Goal: Information Seeking & Learning: Learn about a topic

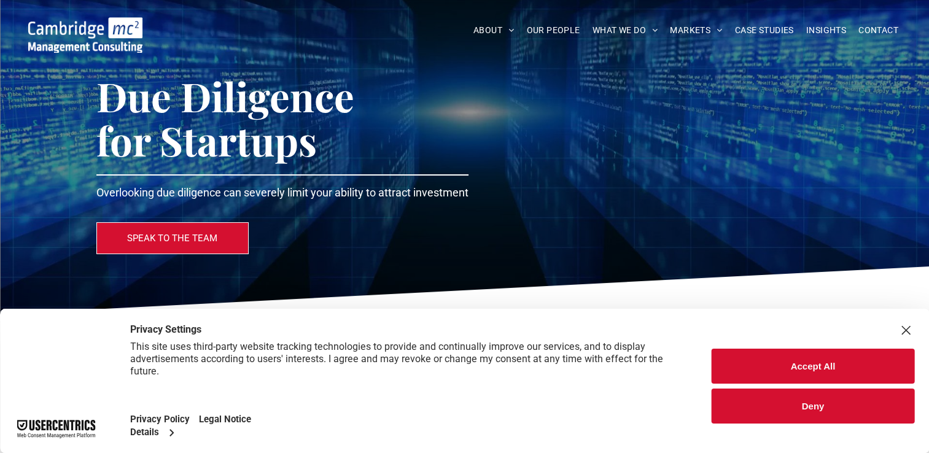
click at [494, 48] on link "ABOUT US" at bounding box center [547, 49] width 142 height 31
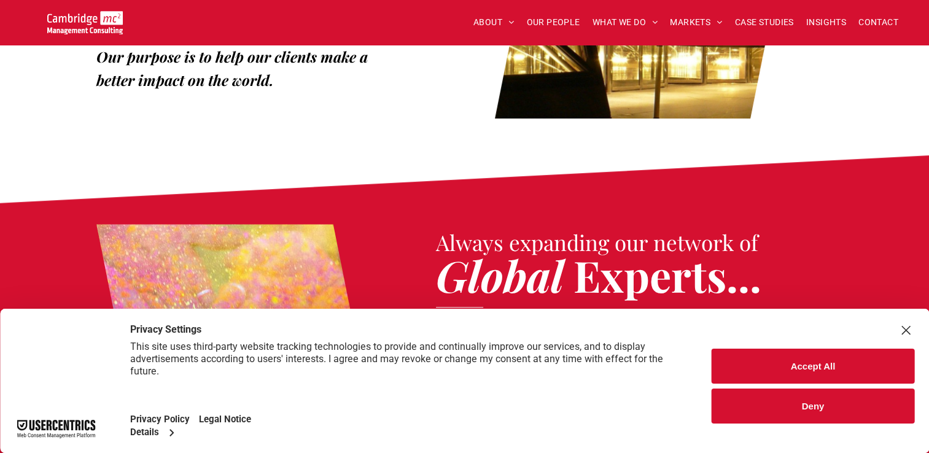
scroll to position [793, 0]
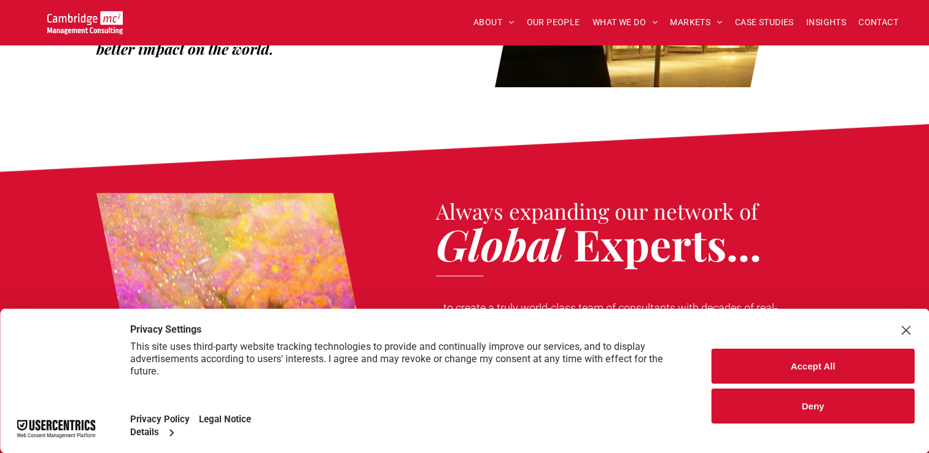
click at [782, 404] on button "Deny" at bounding box center [813, 406] width 203 height 35
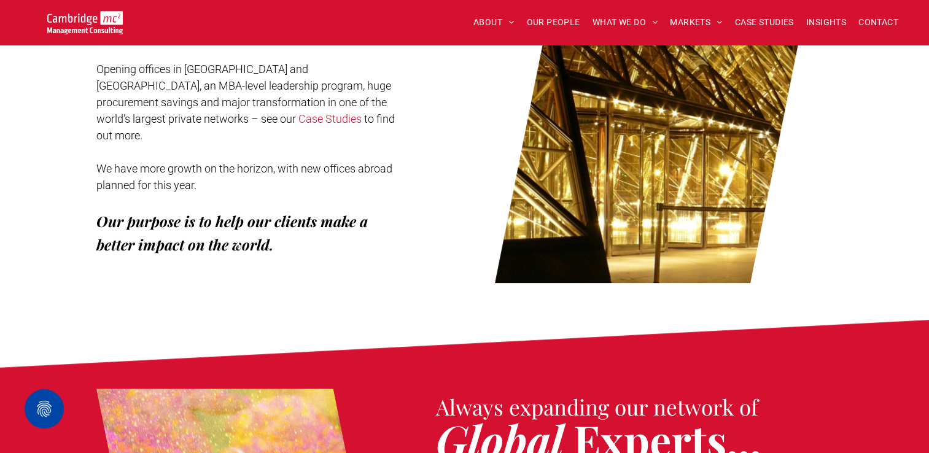
scroll to position [396, 0]
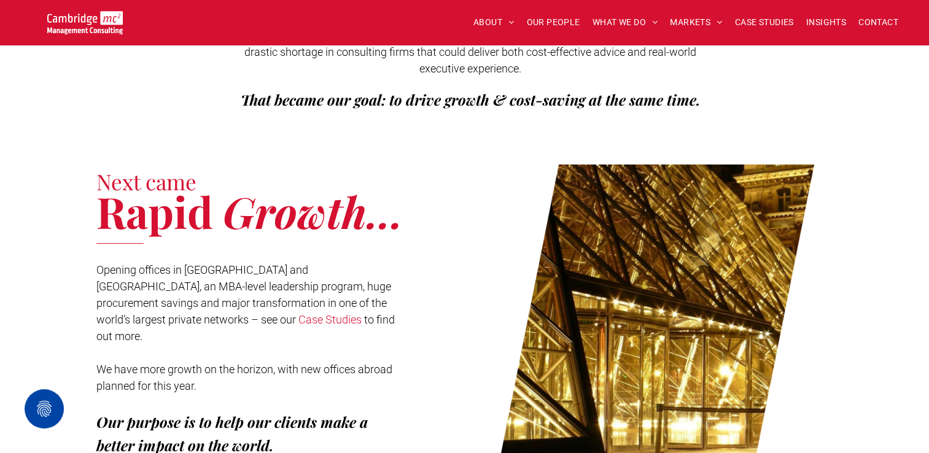
click at [882, 26] on span "CONTACT" at bounding box center [878, 22] width 40 height 19
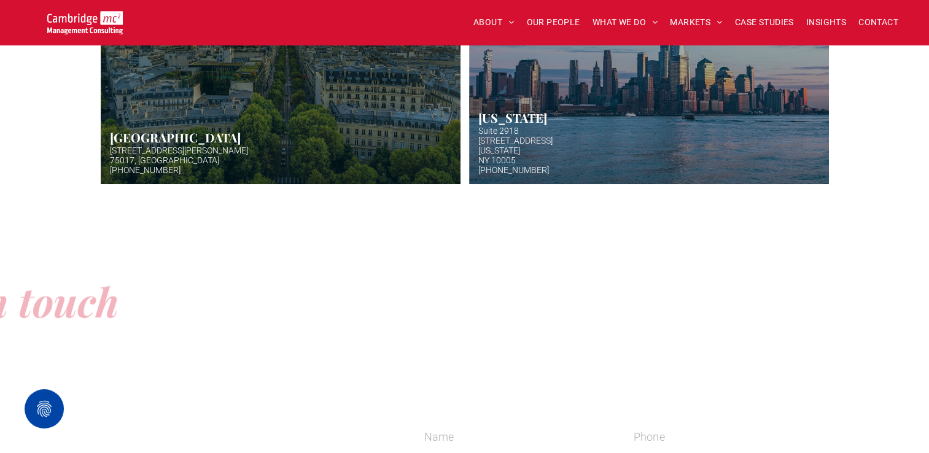
scroll to position [1261, 0]
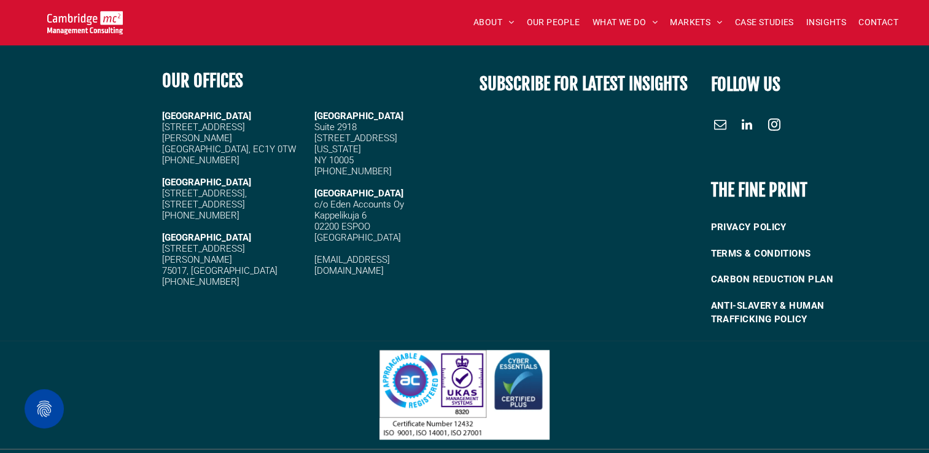
click at [729, 244] on span "TERMS & CONDITIONS" at bounding box center [760, 254] width 100 height 20
click at [241, 82] on div "OUR OFFICES" at bounding box center [254, 76] width 185 height 36
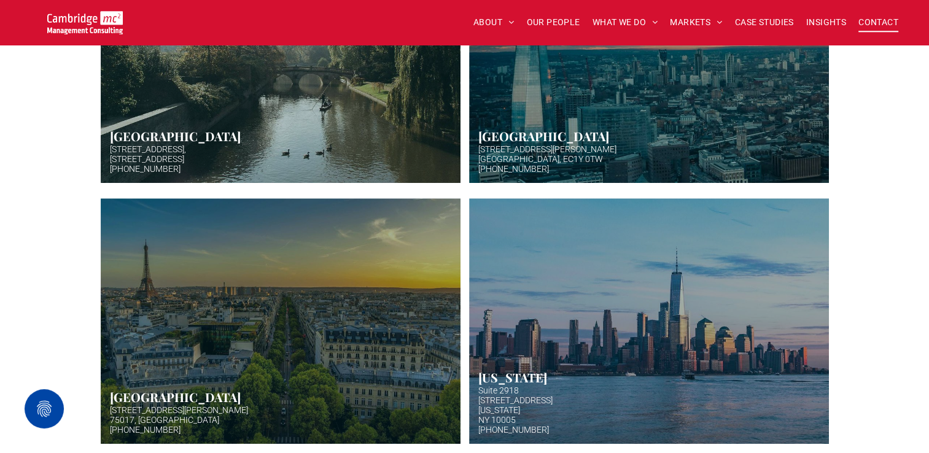
scroll to position [468, 0]
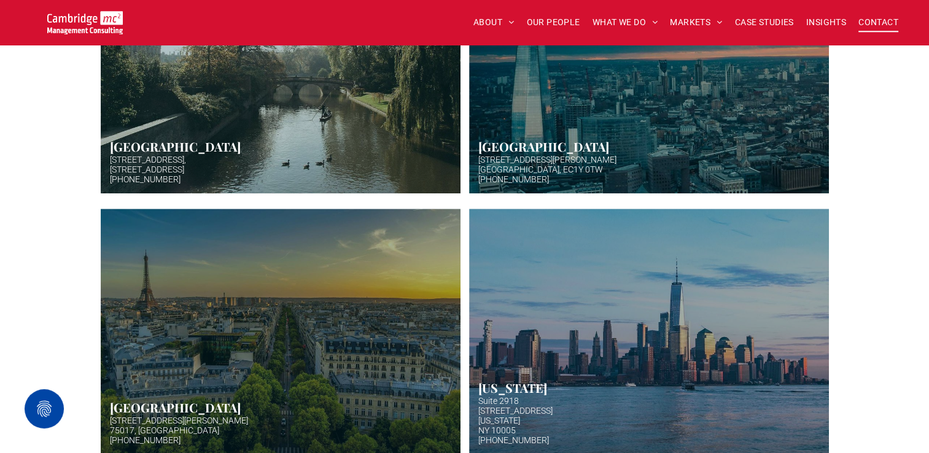
click at [493, 44] on span "ABOUT US" at bounding box center [507, 41] width 42 height 13
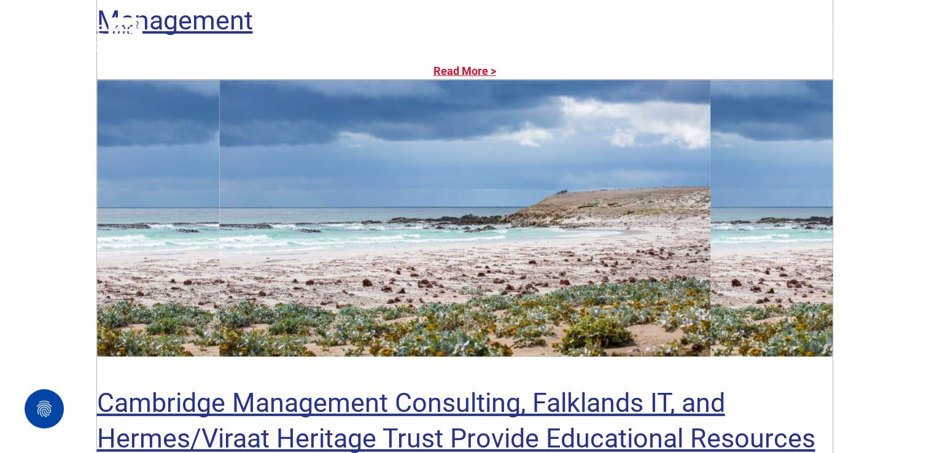
scroll to position [3349, 0]
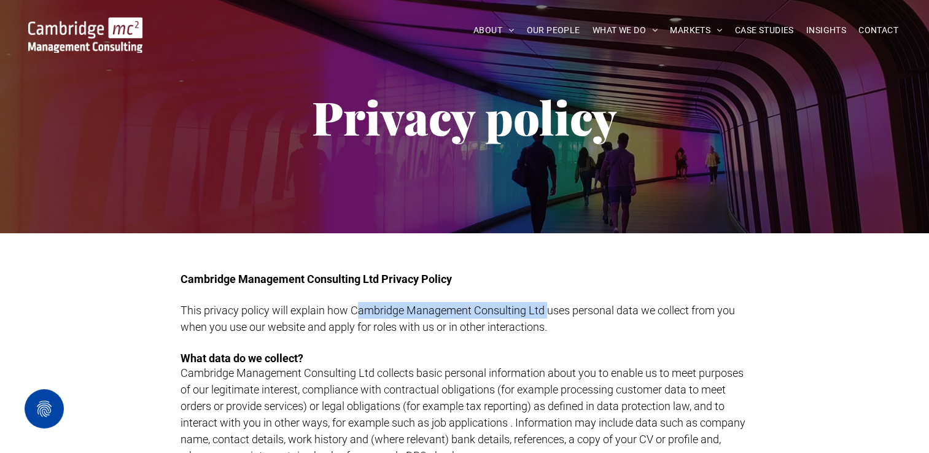
drag, startPoint x: 356, startPoint y: 311, endPoint x: 548, endPoint y: 306, distance: 192.9
click at [548, 306] on span "This privacy policy will explain how Cambridge Management Consulting Ltd uses p…" at bounding box center [458, 318] width 554 height 29
